Goal: Navigation & Orientation: Understand site structure

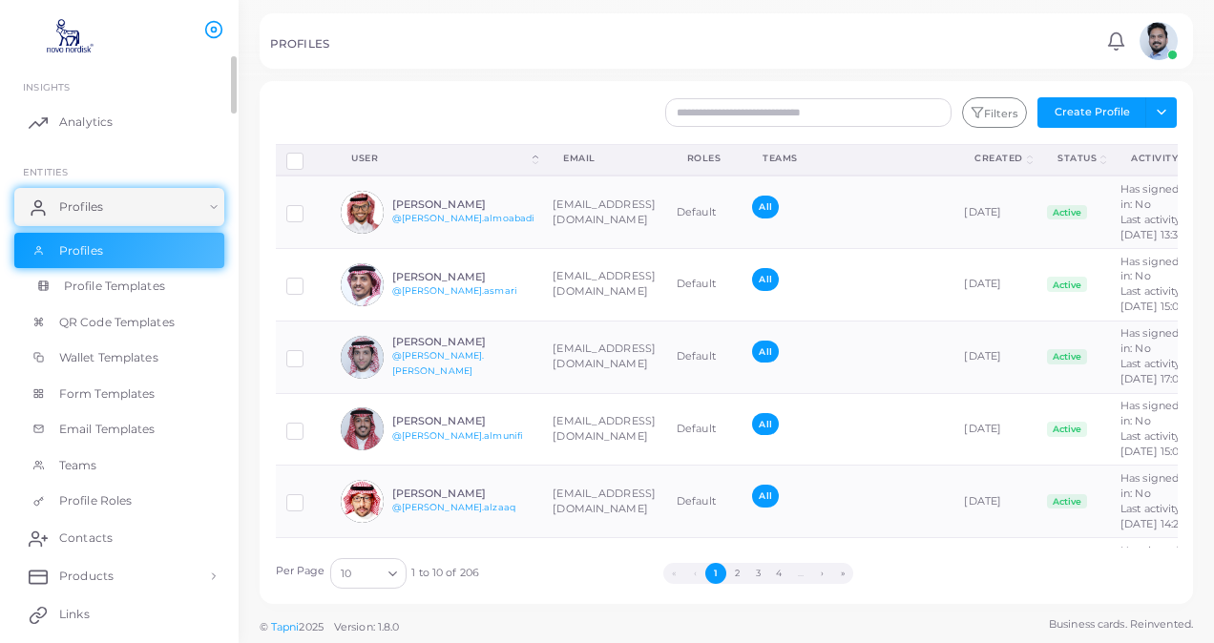
click at [112, 293] on span "Profile Templates" at bounding box center [114, 286] width 101 height 17
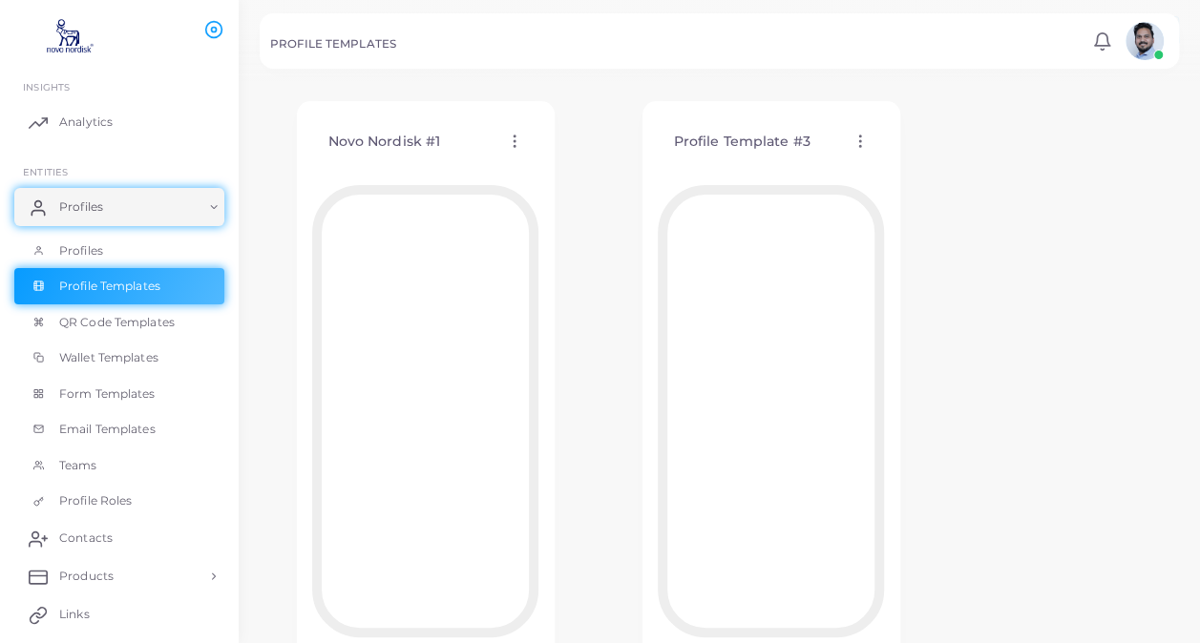
scroll to position [95, 0]
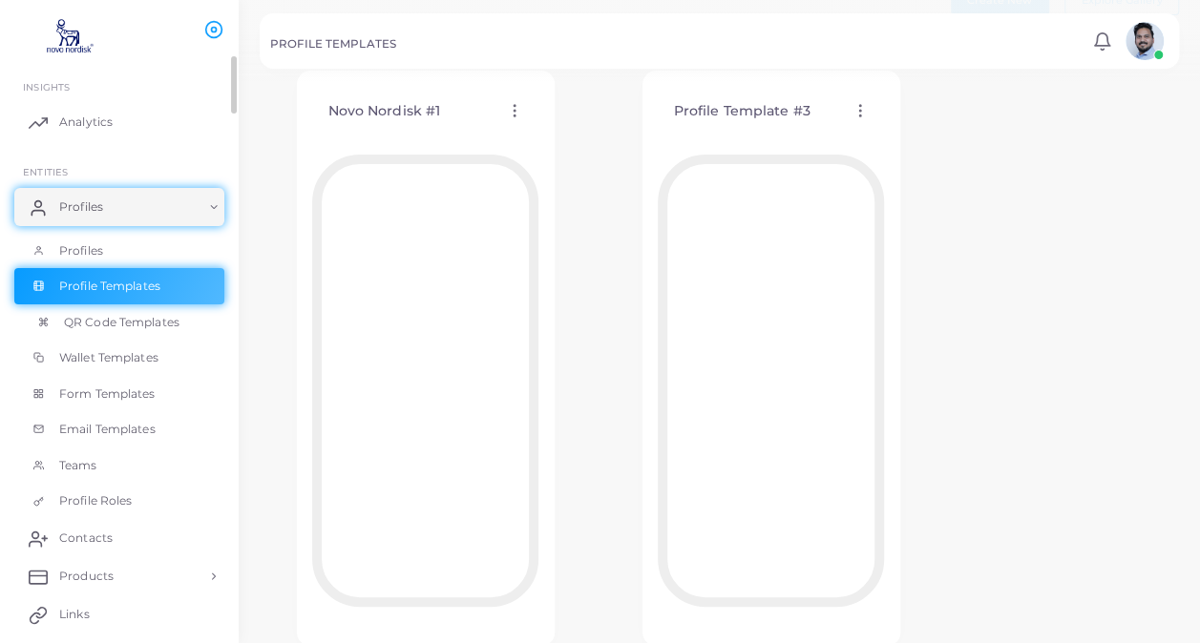
click at [106, 332] on link "QR Code Templates" at bounding box center [119, 323] width 210 height 36
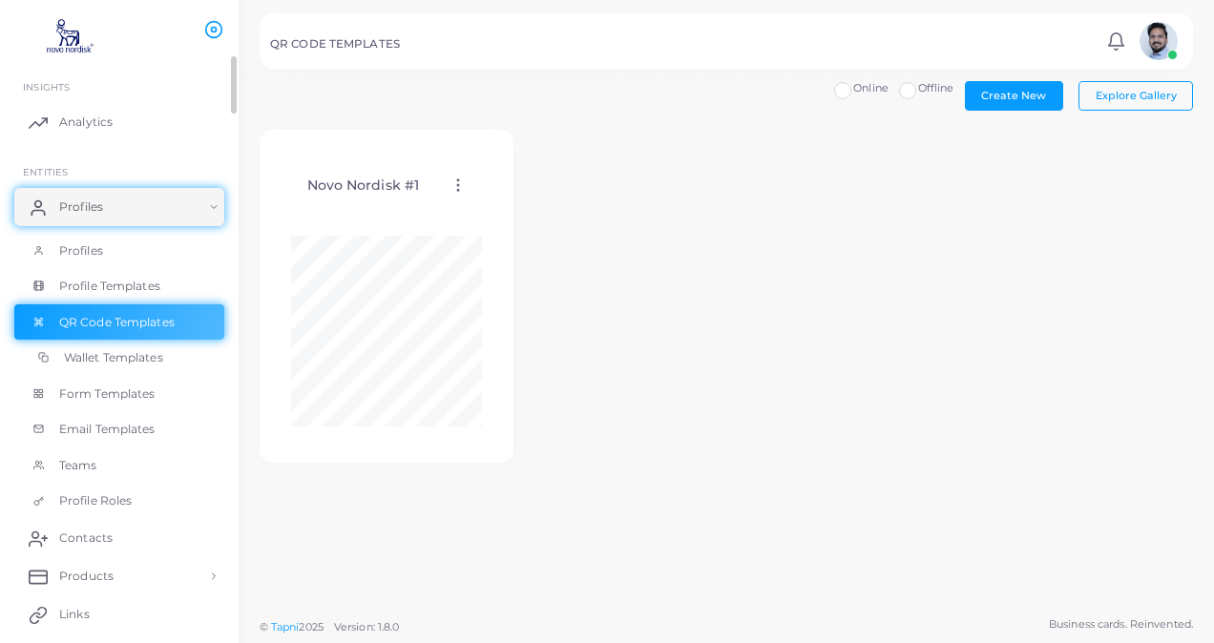
click at [103, 359] on span "Wallet Templates" at bounding box center [113, 357] width 99 height 17
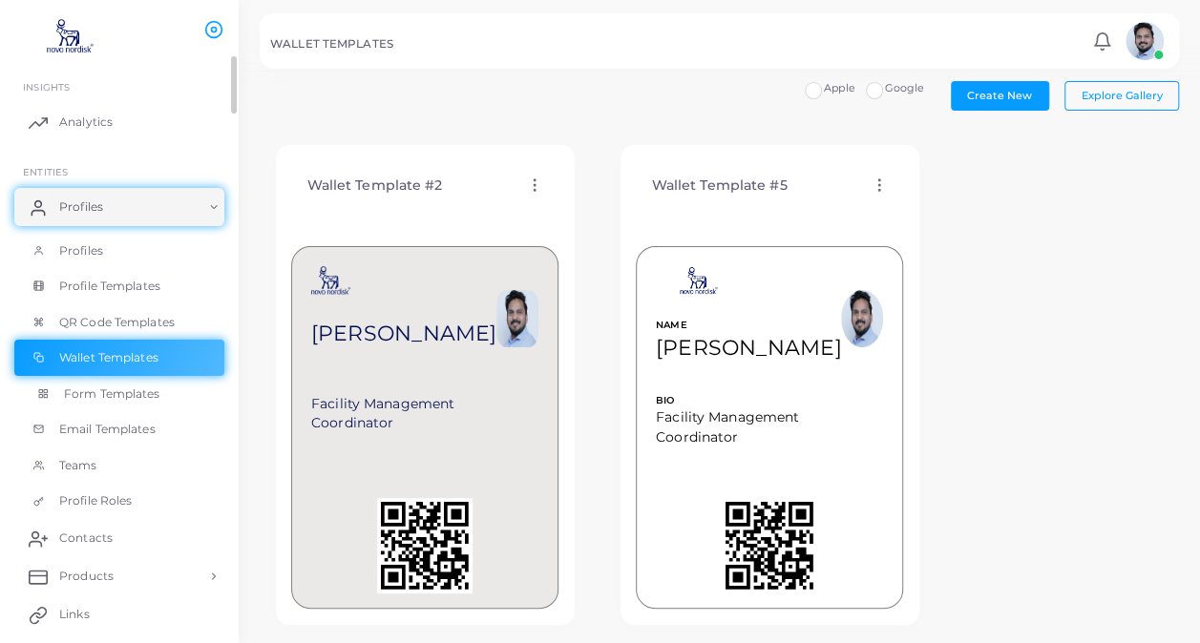
click at [105, 395] on span "Form Templates" at bounding box center [112, 394] width 96 height 17
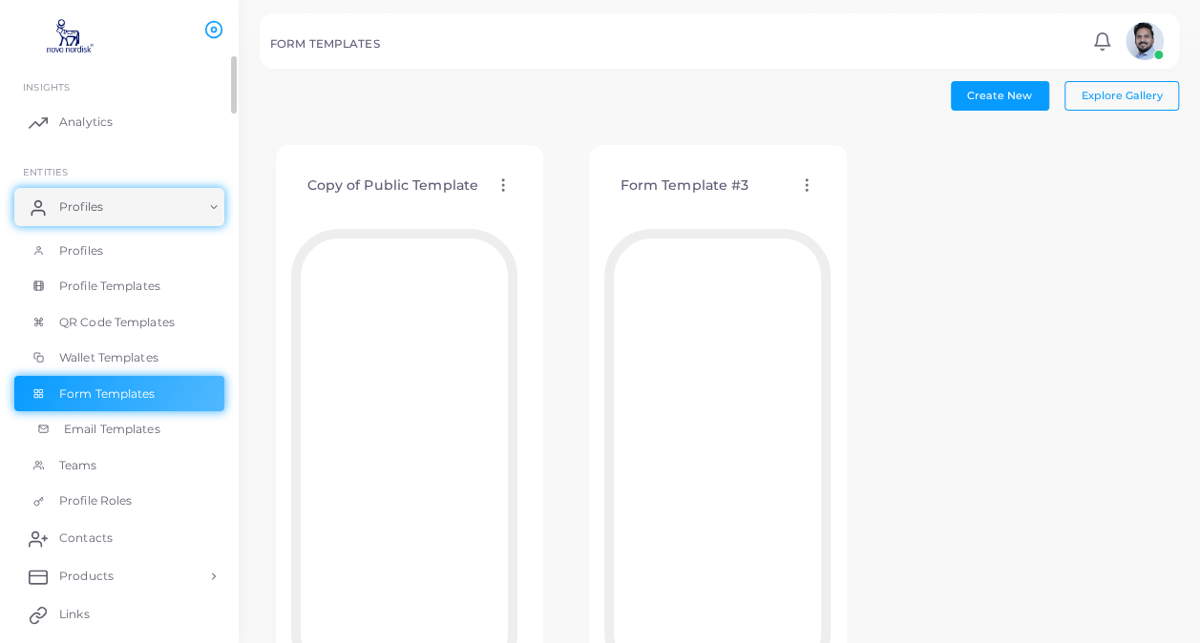
click at [102, 431] on span "Email Templates" at bounding box center [112, 429] width 96 height 17
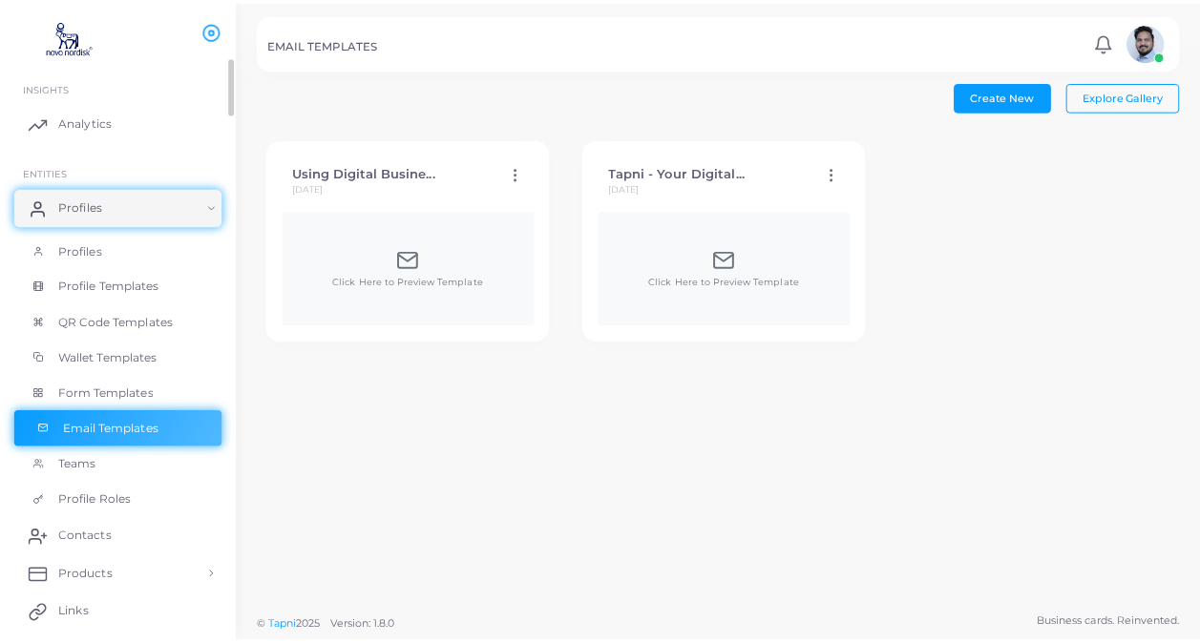
scroll to position [95, 0]
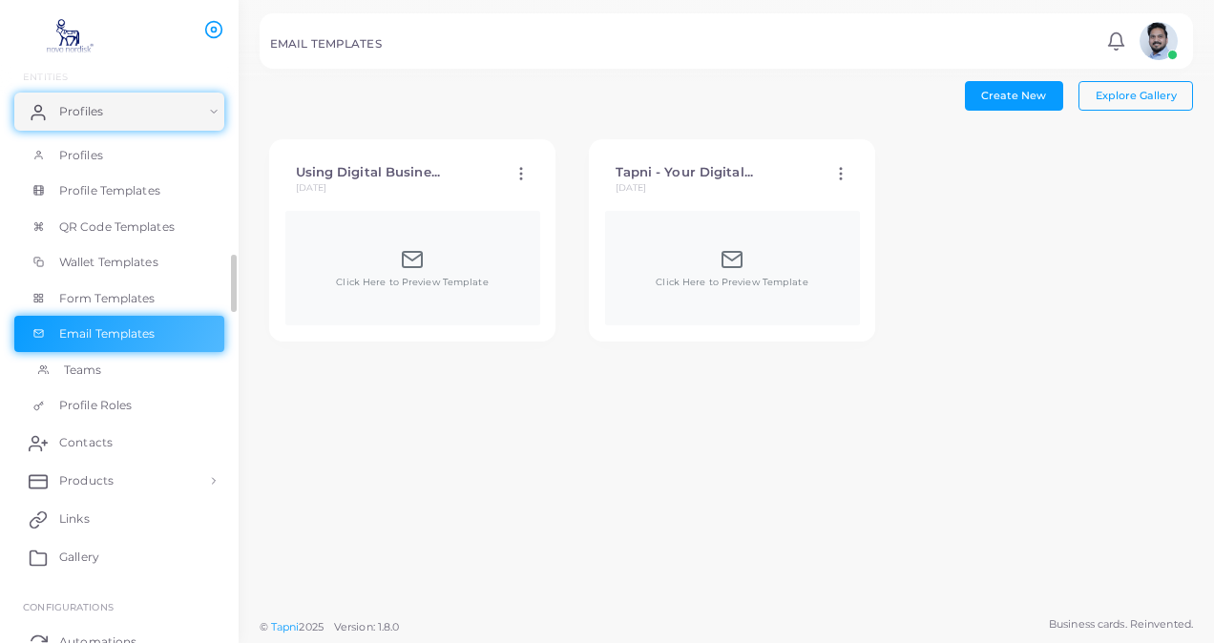
click at [86, 378] on span "Teams" at bounding box center [83, 370] width 38 height 17
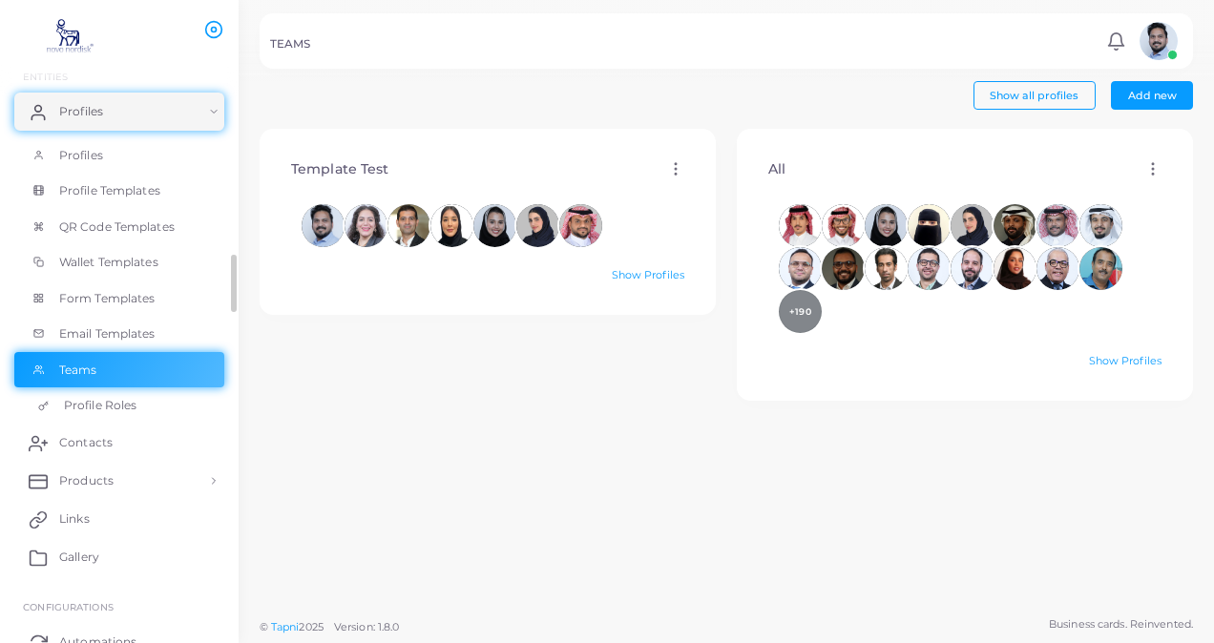
click at [91, 408] on span "Profile Roles" at bounding box center [100, 405] width 73 height 17
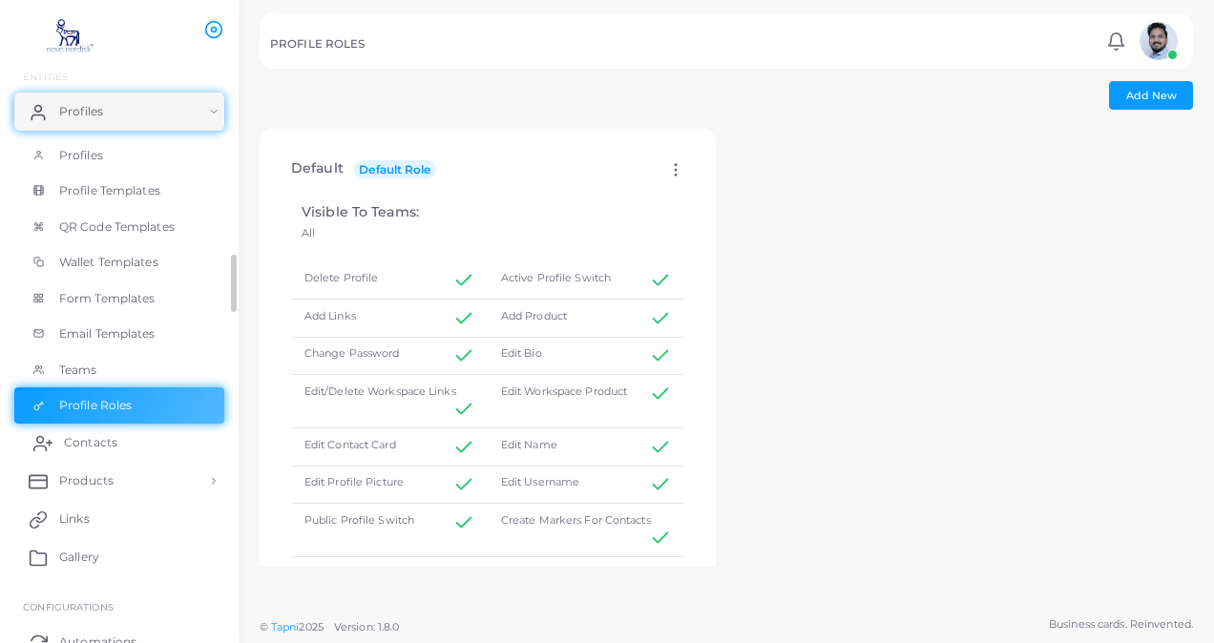
click at [95, 443] on span "Contacts" at bounding box center [90, 442] width 53 height 17
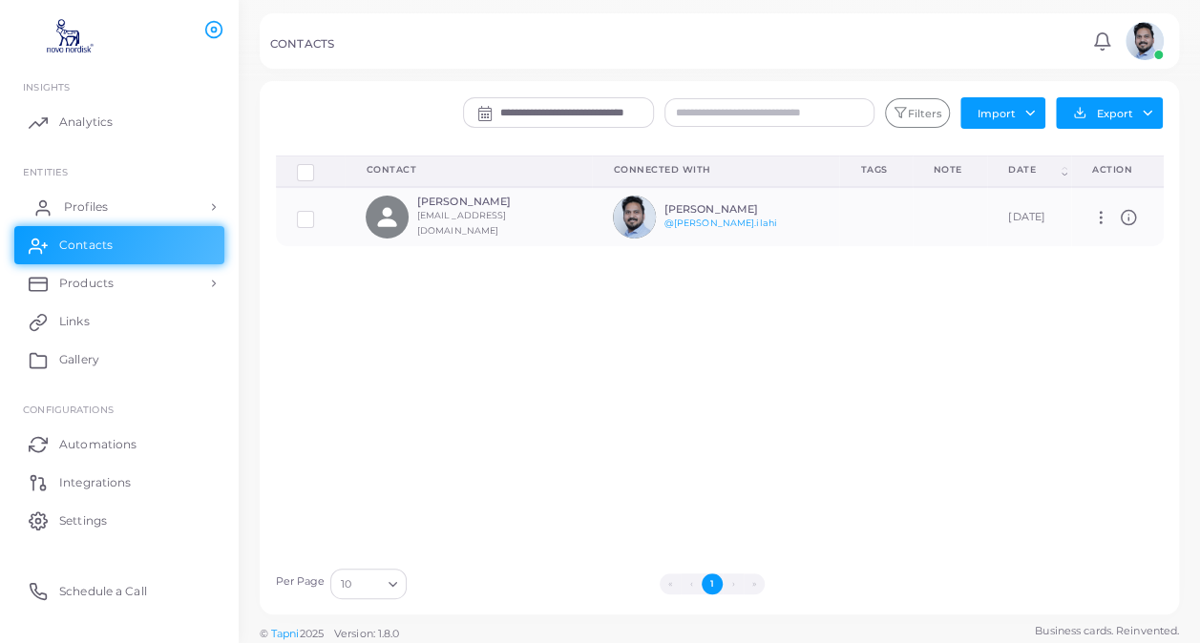
click at [111, 208] on link "Profiles" at bounding box center [119, 207] width 210 height 38
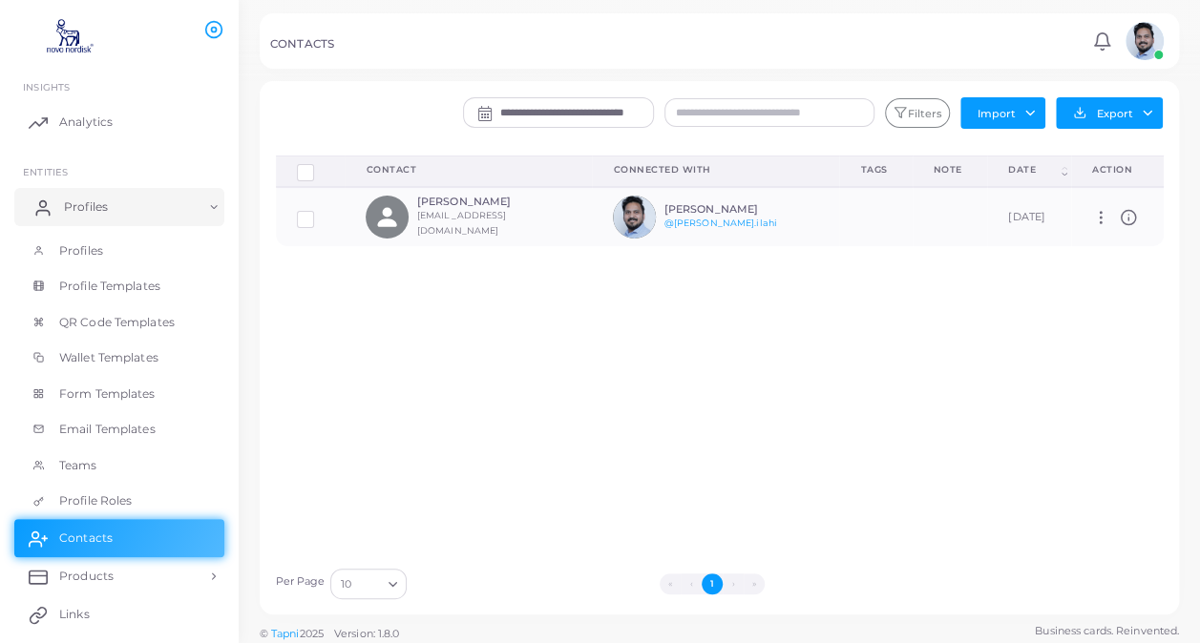
click at [89, 208] on span "Profiles" at bounding box center [86, 207] width 44 height 17
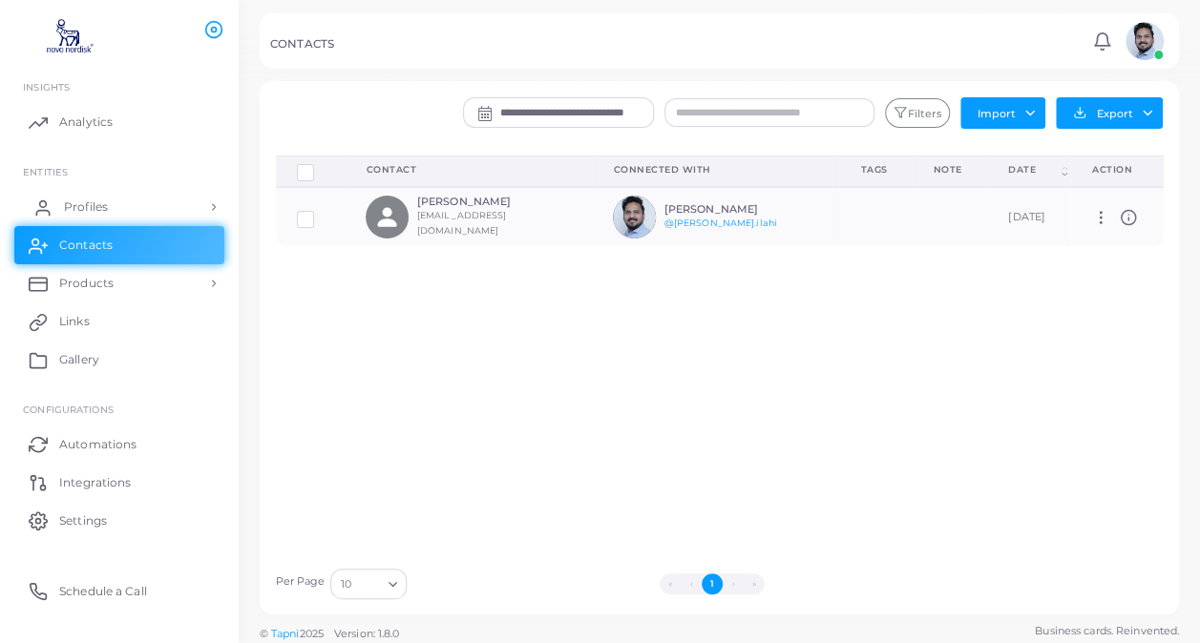
click at [90, 206] on span "Profiles" at bounding box center [86, 207] width 44 height 17
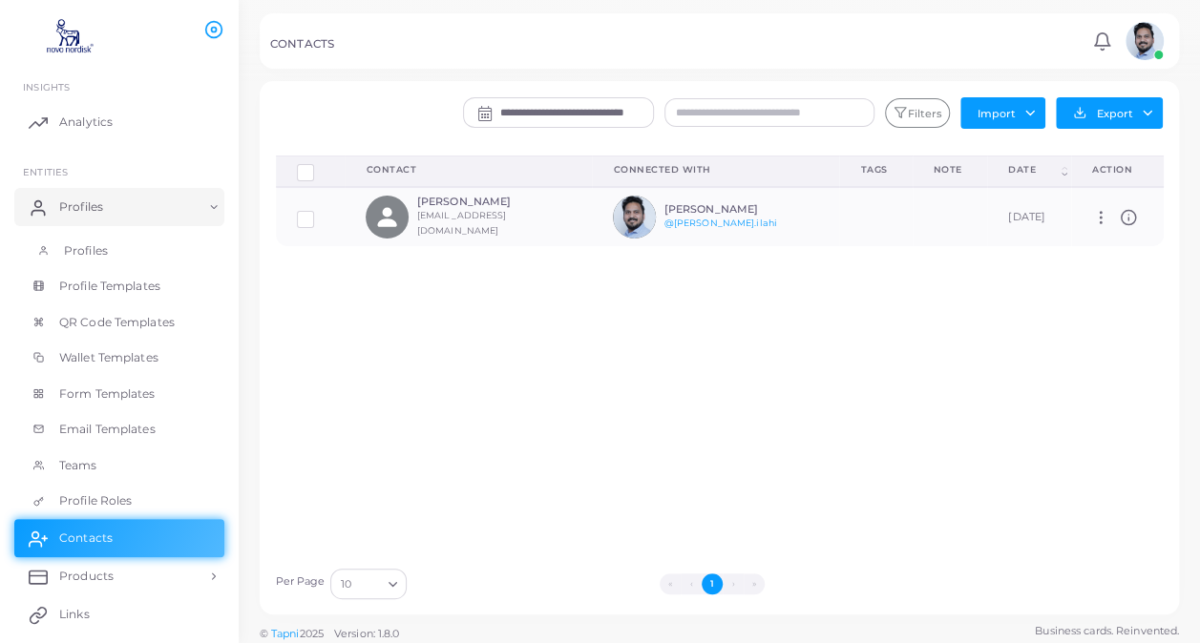
click at [87, 241] on link "Profiles" at bounding box center [119, 251] width 210 height 36
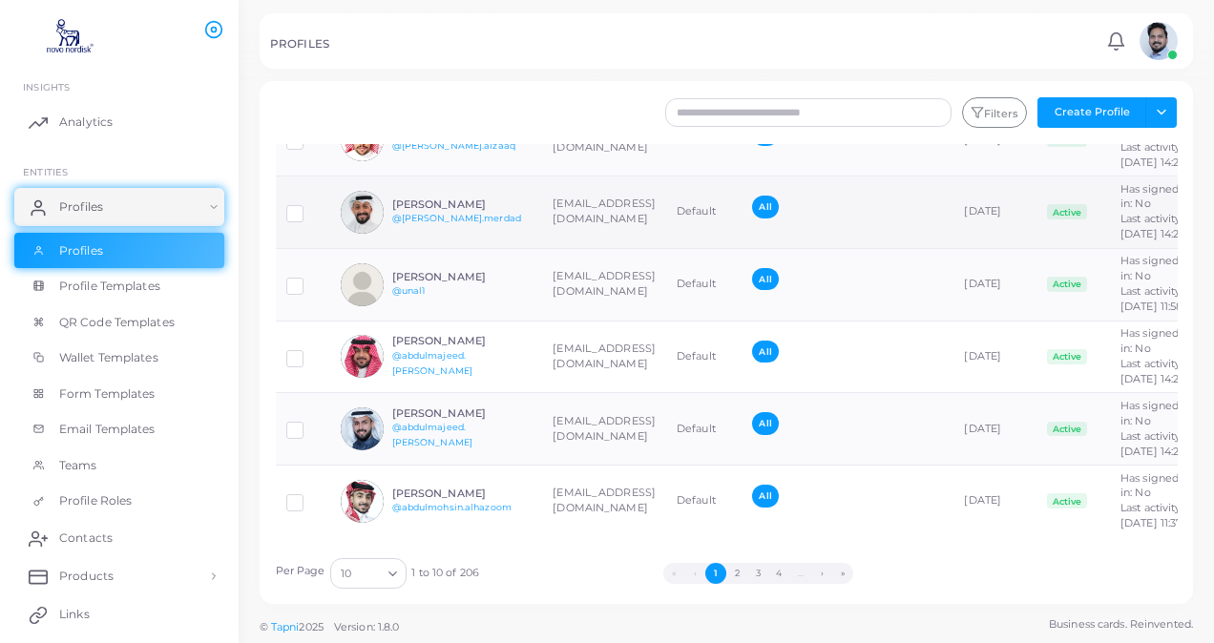
scroll to position [556, 0]
